Goal: Navigation & Orientation: Find specific page/section

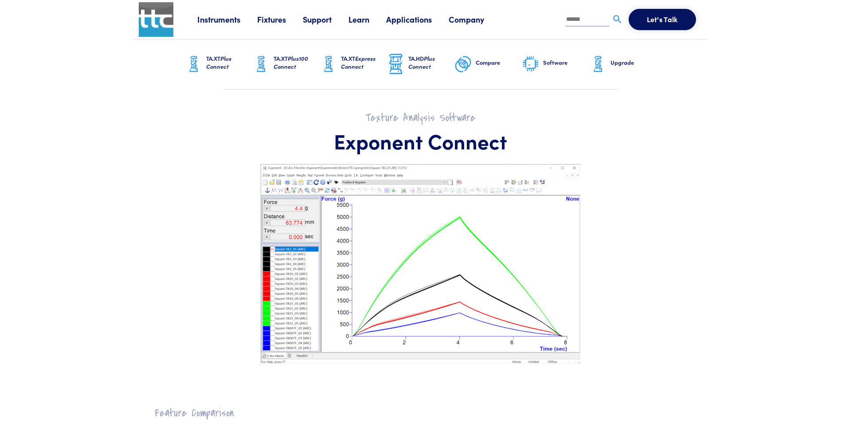
click at [538, 59] on img at bounding box center [531, 64] width 18 height 19
